Goal: Transaction & Acquisition: Purchase product/service

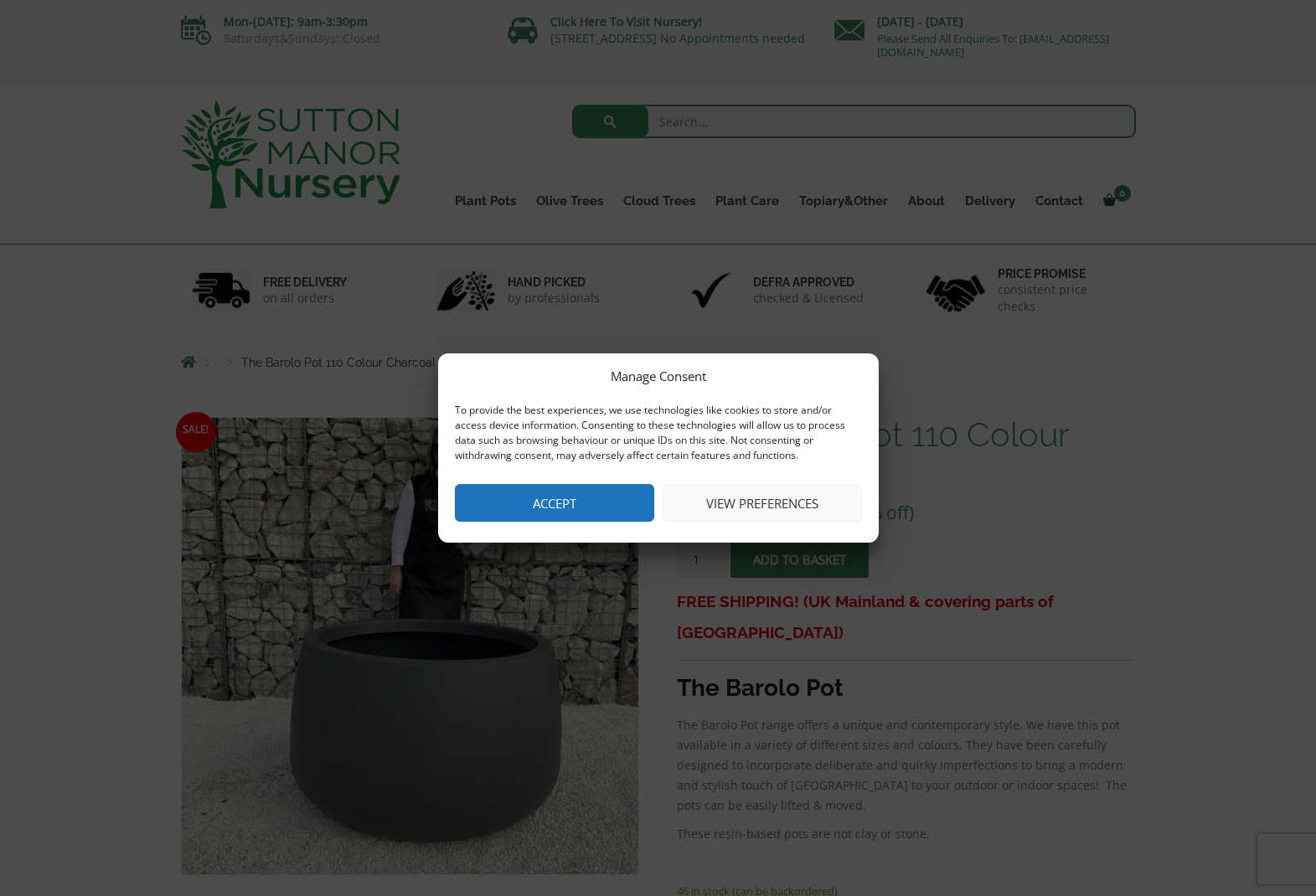
click at [608, 498] on button "Accept" at bounding box center [555, 503] width 199 height 37
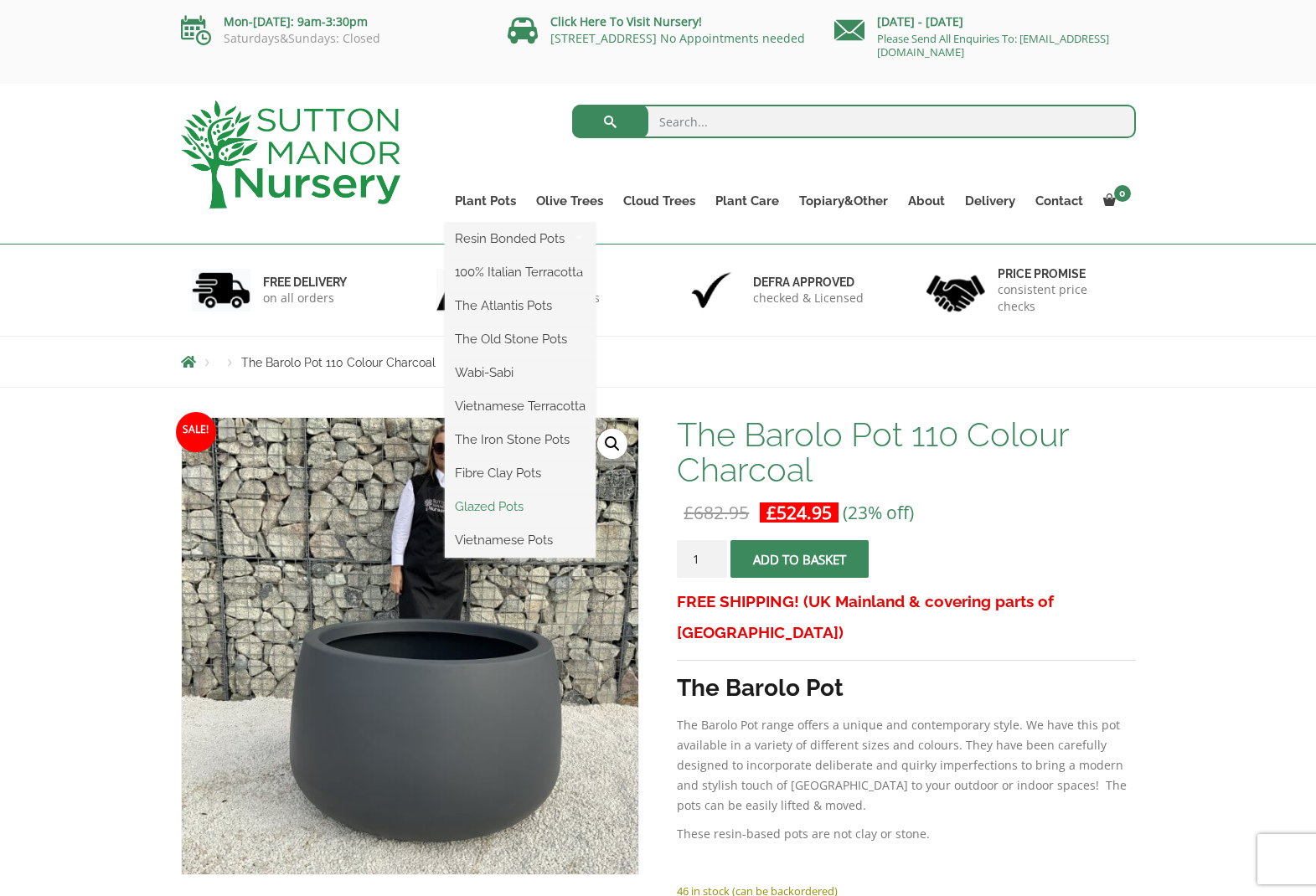
click at [494, 501] on link "Glazed Pots" at bounding box center [520, 507] width 151 height 25
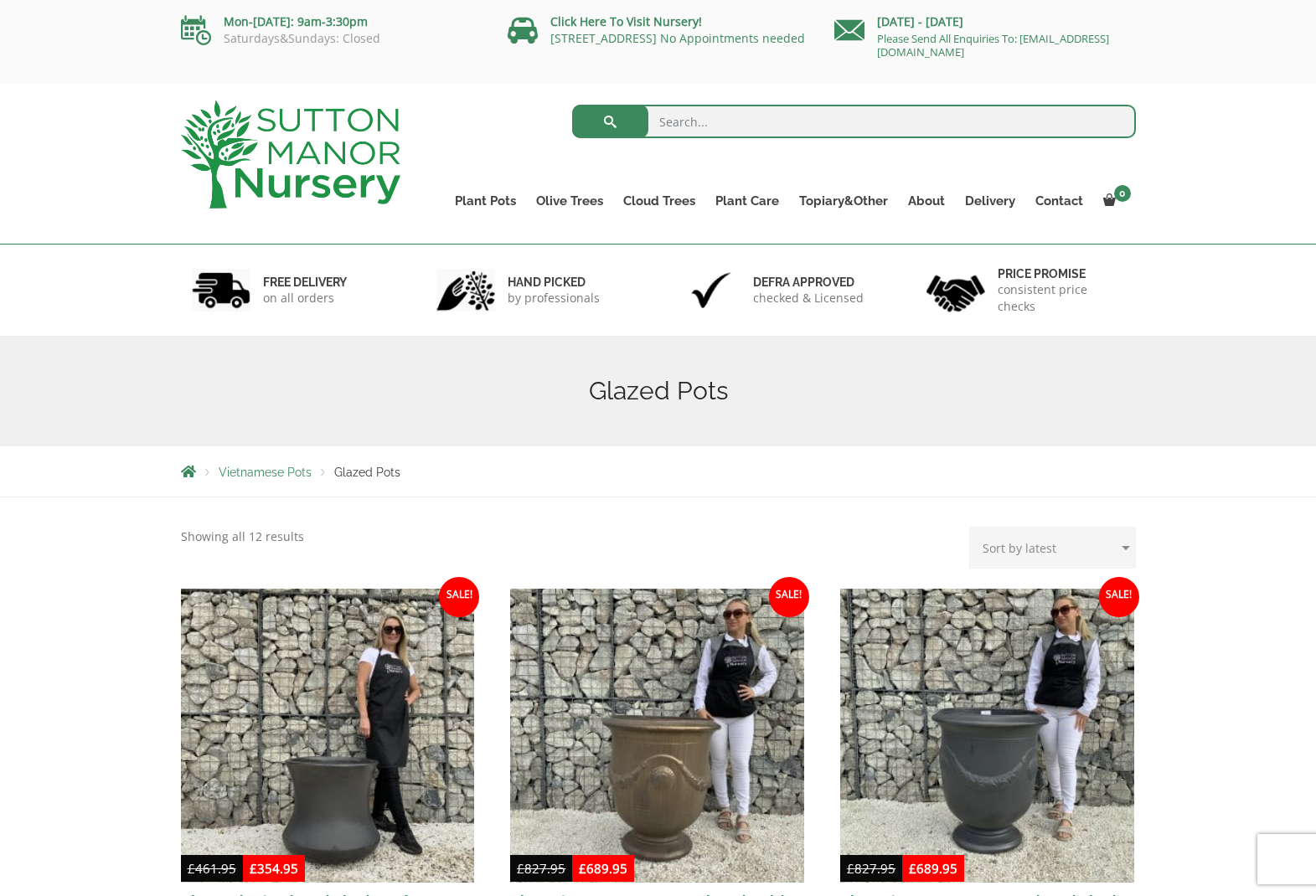
click at [694, 117] on input "search" at bounding box center [853, 121] width 564 height 34
type input "a"
type input "square pots"
click at [610, 121] on button "submit" at bounding box center [610, 121] width 77 height 34
